Goal: Check status

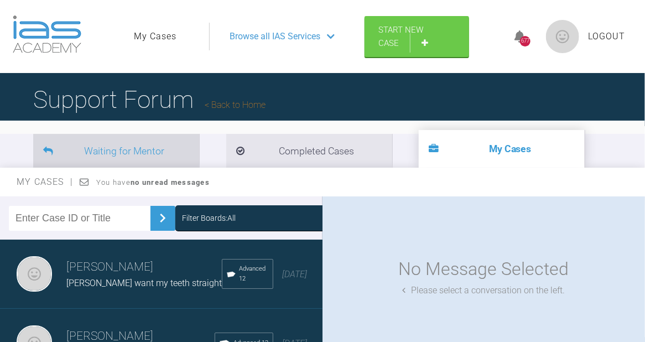
click at [131, 145] on li "Waiting for Mentor" at bounding box center [116, 151] width 166 height 34
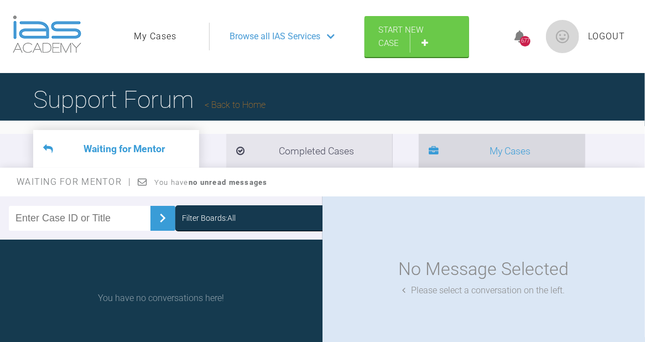
click at [429, 148] on icon at bounding box center [434, 152] width 10 height 10
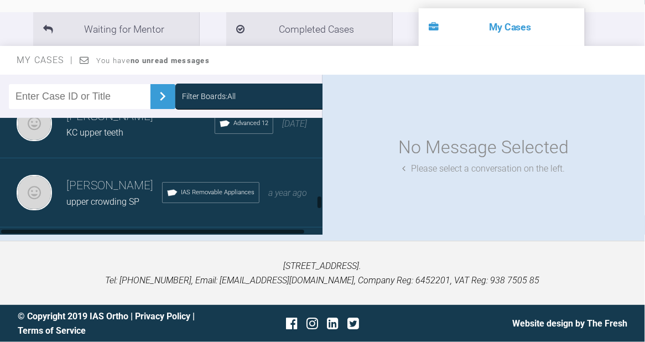
scroll to position [799, 0]
